Goal: Information Seeking & Learning: Learn about a topic

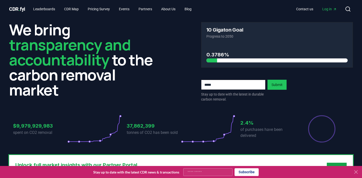
click at [111, 112] on div "$9,979,929,983 spent on CO2 removal 37,862,399 tonnes of CO2 has been sold 2.4%…" at bounding box center [181, 126] width 344 height 42
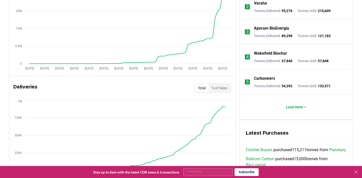
scroll to position [241, 0]
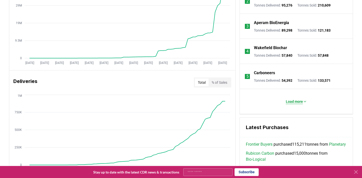
click at [293, 102] on p "Load more" at bounding box center [294, 101] width 17 height 5
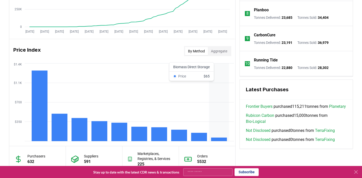
scroll to position [387, 0]
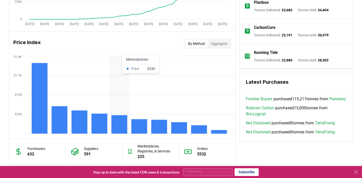
click at [120, 125] on rect at bounding box center [119, 124] width 16 height 19
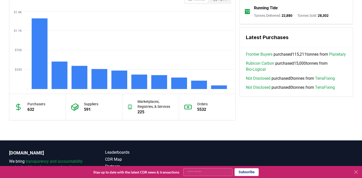
scroll to position [437, 0]
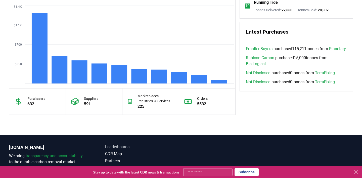
click at [119, 146] on link "Leaderboards" at bounding box center [143, 147] width 76 height 6
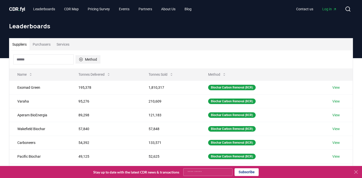
click at [91, 59] on button "Method" at bounding box center [88, 60] width 25 height 8
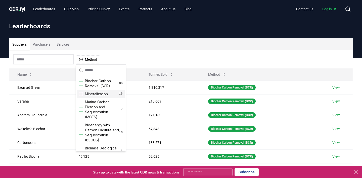
click at [81, 94] on div "Suggestions" at bounding box center [81, 94] width 4 height 4
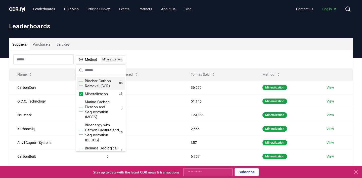
click at [3, 100] on div "Suppliers Purchasers Services Method 1 Mineralization Name Tonnes Delivered Ton…" at bounding box center [181, 158] width 362 height 201
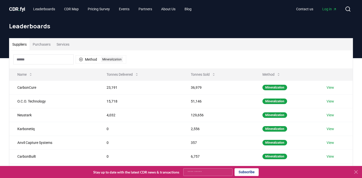
click at [4, 136] on div "Suppliers Purchasers Services Method 1 Mineralization Name Tonnes Delivered Ton…" at bounding box center [181, 158] width 362 height 201
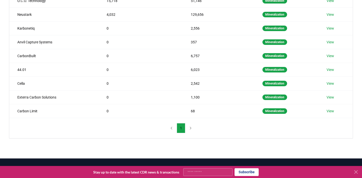
scroll to position [111, 0]
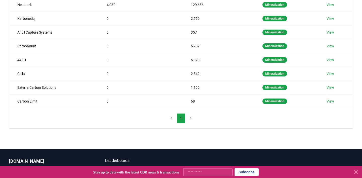
click at [190, 118] on nav "1" at bounding box center [181, 119] width 28 height 10
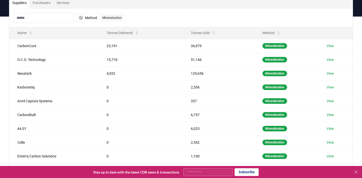
scroll to position [40, 0]
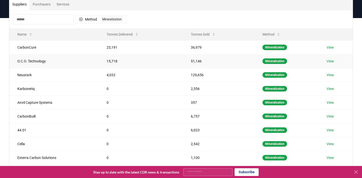
click at [34, 61] on td "O.C.O. Technology" at bounding box center [53, 61] width 89 height 14
